Goal: Task Accomplishment & Management: Manage account settings

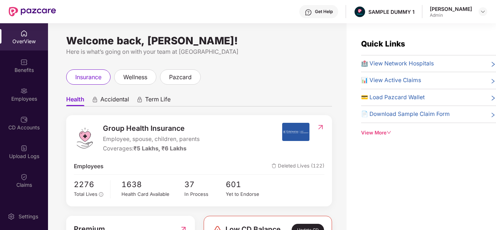
click at [107, 99] on span "Accidental" at bounding box center [114, 101] width 29 height 11
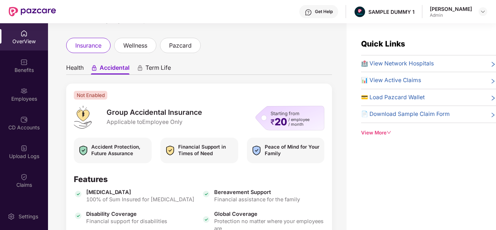
scroll to position [15, 0]
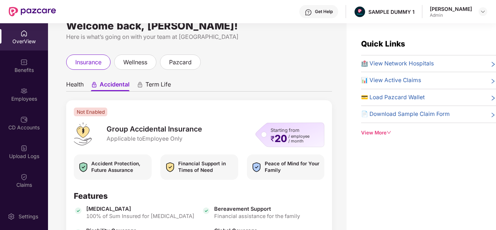
click at [155, 84] on span "Term Life" at bounding box center [157, 86] width 25 height 11
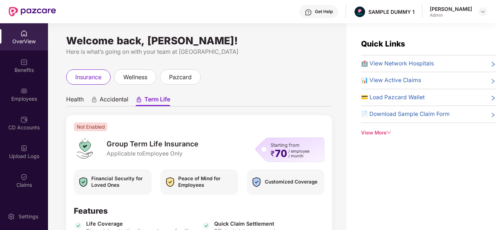
click at [391, 130] on icon "down" at bounding box center [388, 132] width 5 height 5
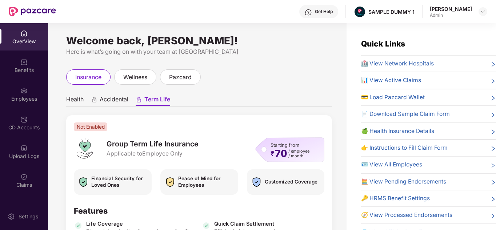
click at [326, 14] on div "Get Help" at bounding box center [324, 12] width 18 height 6
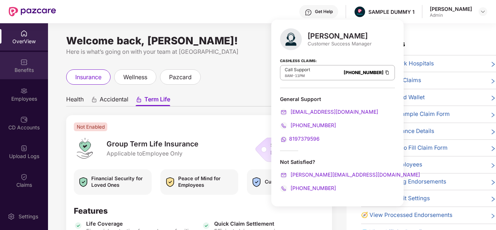
click at [35, 69] on div "Benefits" at bounding box center [24, 69] width 48 height 7
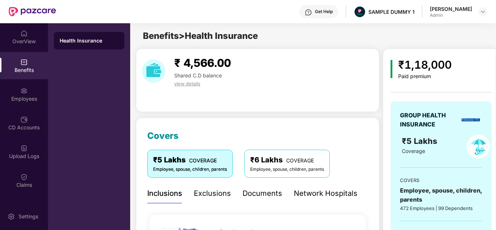
click at [325, 9] on div "Get Help" at bounding box center [324, 12] width 18 height 6
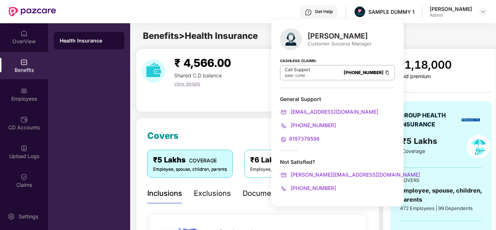
click at [232, 108] on div "₹ 4,566.00 Shared C.D balance view details" at bounding box center [257, 80] width 243 height 63
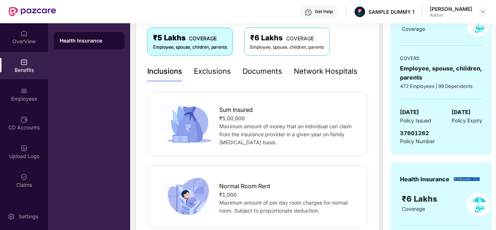
scroll to position [122, 0]
click at [210, 67] on div "Exclusions" at bounding box center [212, 70] width 37 height 11
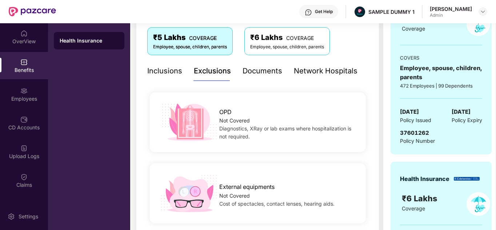
click at [181, 67] on div "Inclusions" at bounding box center [164, 70] width 35 height 11
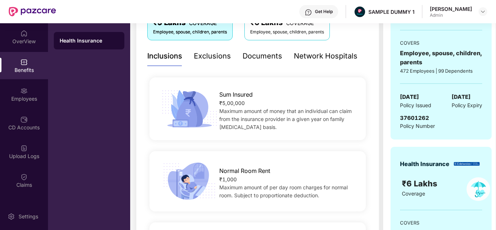
scroll to position [74, 0]
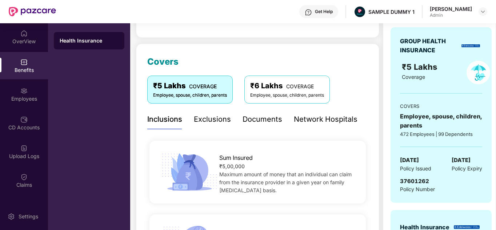
click at [209, 123] on div "Exclusions" at bounding box center [212, 119] width 37 height 11
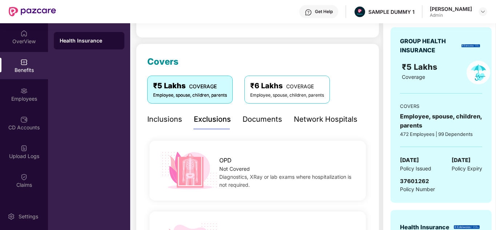
click at [175, 119] on div "Inclusions" at bounding box center [164, 119] width 35 height 11
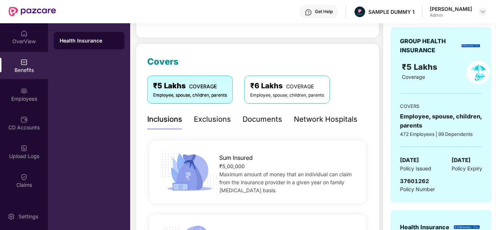
click at [263, 118] on div "Documents" at bounding box center [262, 119] width 40 height 11
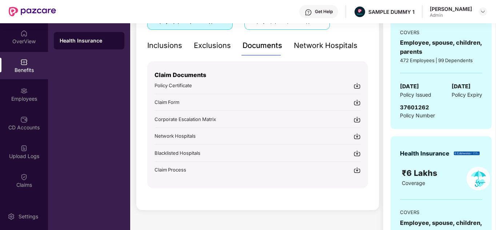
scroll to position [148, 0]
click at [306, 49] on div "Network Hospitals" at bounding box center [326, 45] width 64 height 11
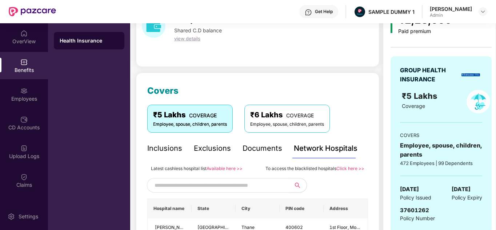
scroll to position [0, 0]
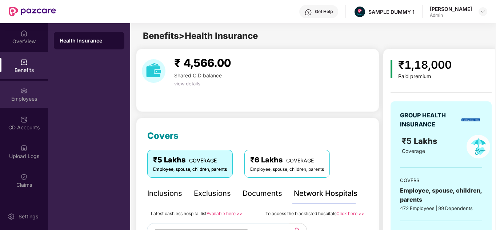
click at [32, 93] on div "Employees" at bounding box center [24, 94] width 48 height 27
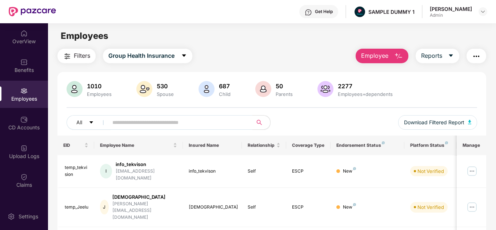
click at [392, 56] on button "Employee" at bounding box center [381, 56] width 53 height 15
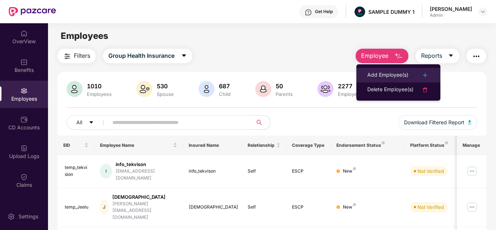
click at [392, 75] on div "Add Employee(s)" at bounding box center [387, 75] width 41 height 9
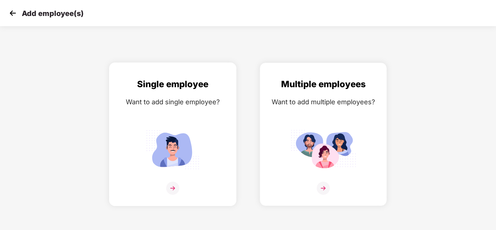
click at [195, 146] on img at bounding box center [172, 149] width 65 height 45
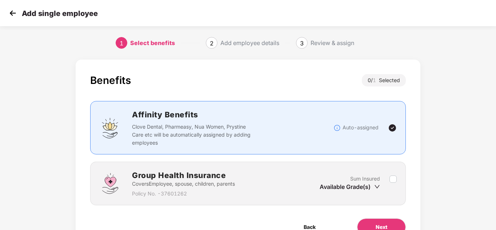
scroll to position [38, 0]
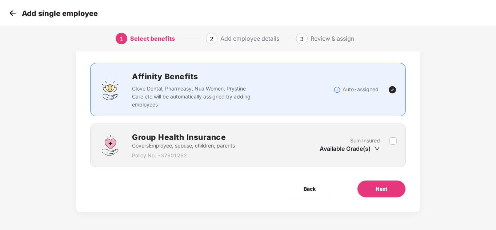
click at [14, 13] on img at bounding box center [12, 13] width 11 height 11
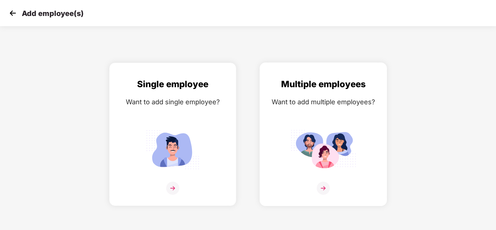
click at [317, 109] on div "Multiple employees Want to add multiple employees?" at bounding box center [323, 140] width 112 height 126
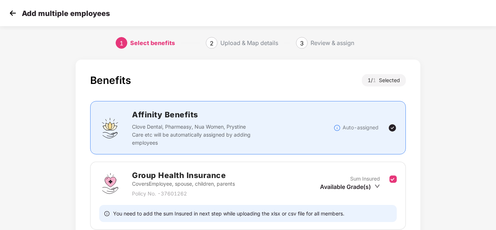
scroll to position [63, 0]
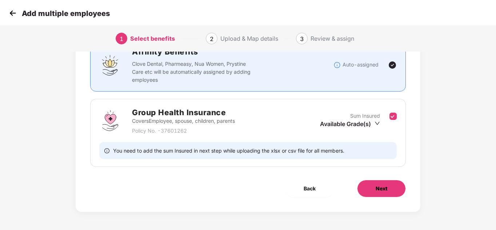
click at [390, 182] on button "Next" at bounding box center [381, 188] width 49 height 17
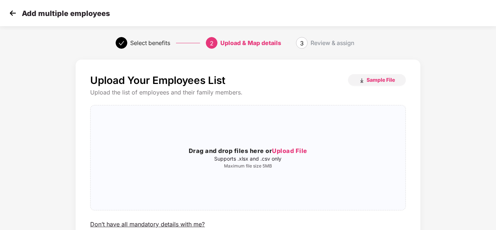
click at [12, 12] on img at bounding box center [12, 13] width 11 height 11
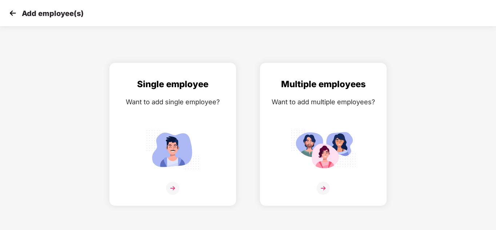
click at [11, 11] on img at bounding box center [12, 13] width 11 height 11
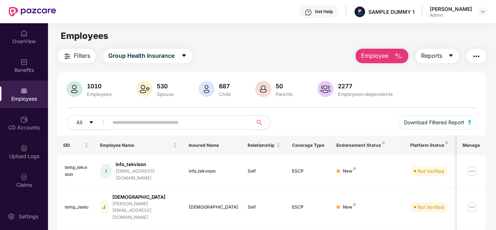
click at [380, 57] on span "Employee" at bounding box center [374, 55] width 27 height 9
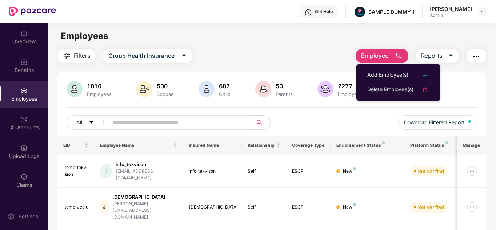
click at [270, 53] on div "Filters Group Health Insurance Employee Reports" at bounding box center [271, 56] width 429 height 15
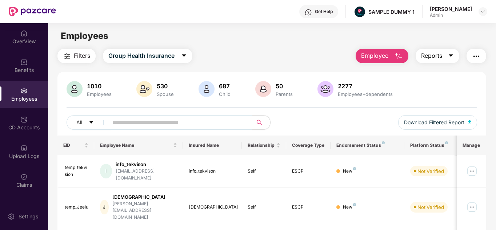
click at [439, 49] on button "Reports" at bounding box center [437, 56] width 44 height 15
click at [477, 56] on img "button" at bounding box center [476, 56] width 9 height 9
click at [328, 53] on div "Filters Group Health Insurance Employee Reports" at bounding box center [271, 56] width 429 height 15
click at [88, 58] on span "Filters" at bounding box center [82, 55] width 16 height 9
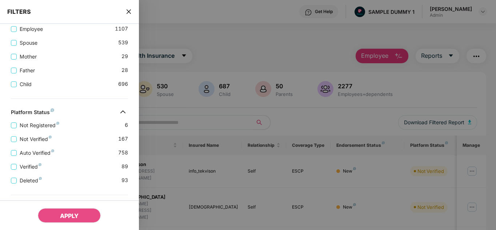
scroll to position [152, 0]
click at [128, 14] on icon "close" at bounding box center [129, 12] width 6 height 6
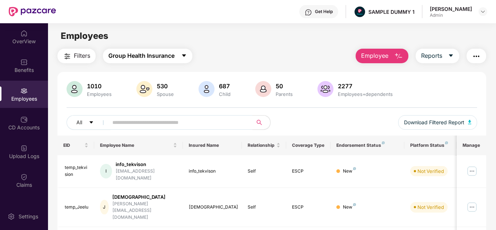
click at [176, 57] on button "Group Health Insurance" at bounding box center [147, 56] width 89 height 15
click at [286, 52] on div "Filters Group Health Insurance Employee Reports" at bounding box center [271, 56] width 429 height 15
click at [27, 126] on div "CD Accounts" at bounding box center [24, 127] width 48 height 7
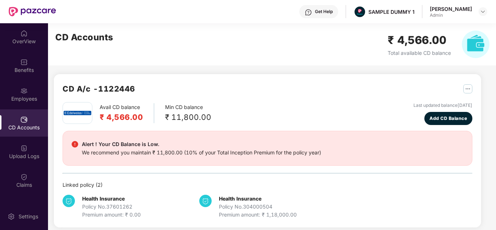
scroll to position [6, 0]
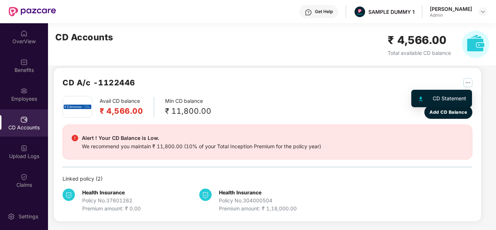
click at [466, 85] on img "button" at bounding box center [467, 82] width 9 height 9
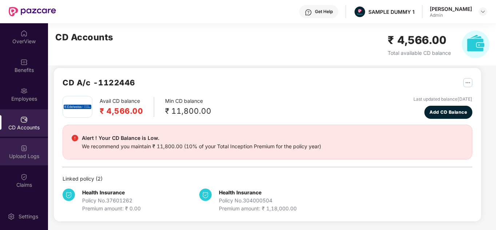
scroll to position [52, 0]
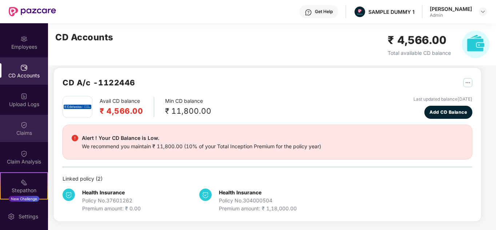
click at [27, 139] on div "Claims" at bounding box center [24, 128] width 48 height 27
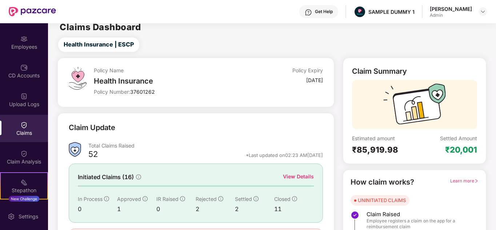
scroll to position [54, 0]
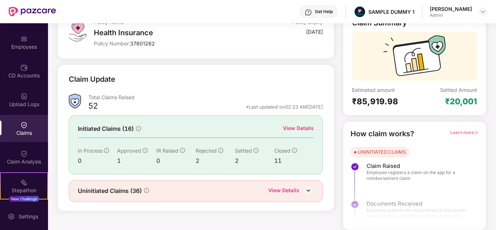
click at [307, 124] on div "View Details" at bounding box center [298, 128] width 31 height 8
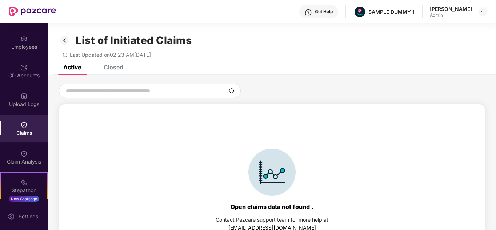
scroll to position [0, 0]
click at [116, 70] on div "Closed" at bounding box center [114, 67] width 20 height 7
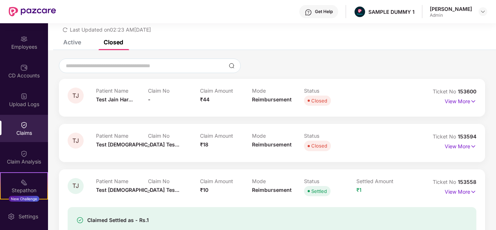
scroll to position [50, 0]
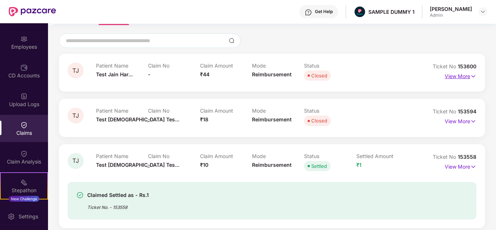
click at [464, 77] on p "View More" at bounding box center [460, 75] width 32 height 10
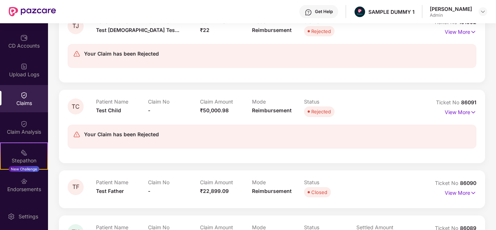
scroll to position [84, 0]
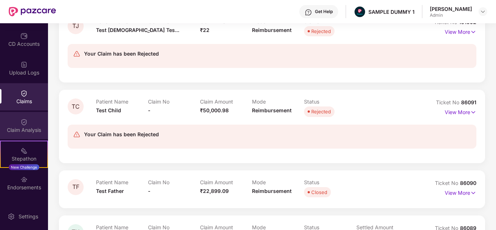
click at [31, 126] on div "Claim Analysis" at bounding box center [24, 125] width 48 height 27
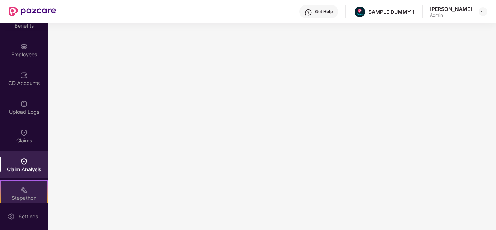
scroll to position [44, 0]
